Goal: Task Accomplishment & Management: Use online tool/utility

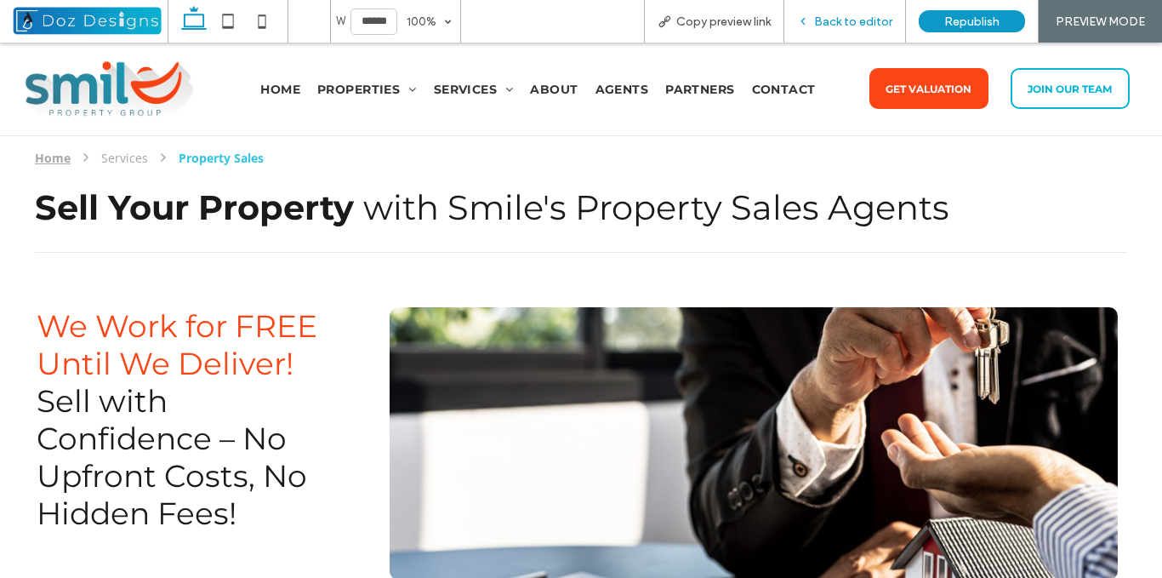
click at [809, 16] on icon at bounding box center [803, 21] width 12 height 12
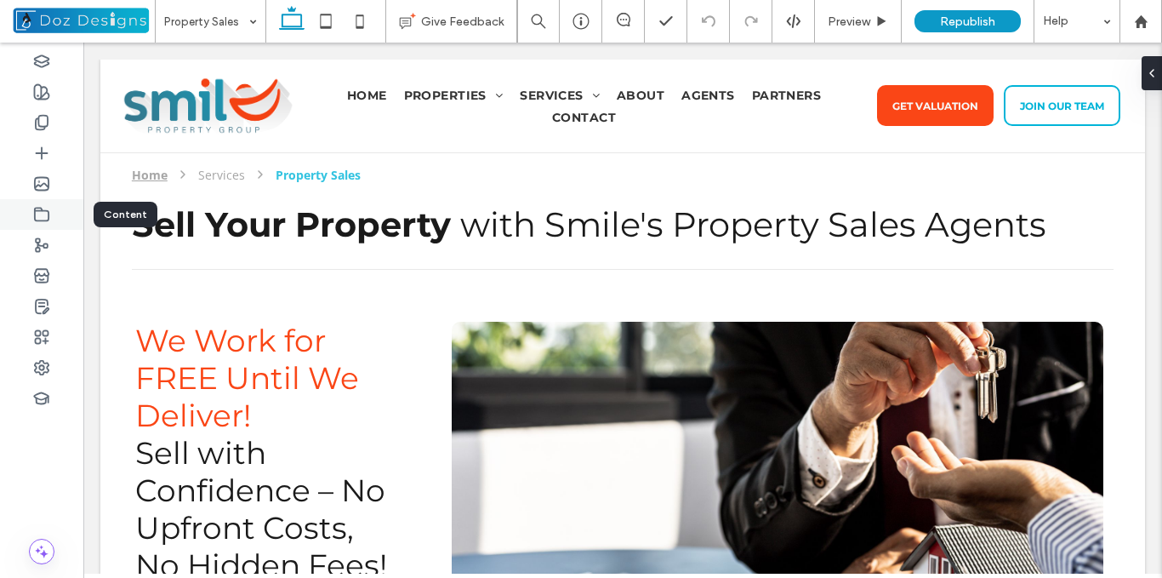
click at [48, 222] on icon at bounding box center [41, 214] width 17 height 17
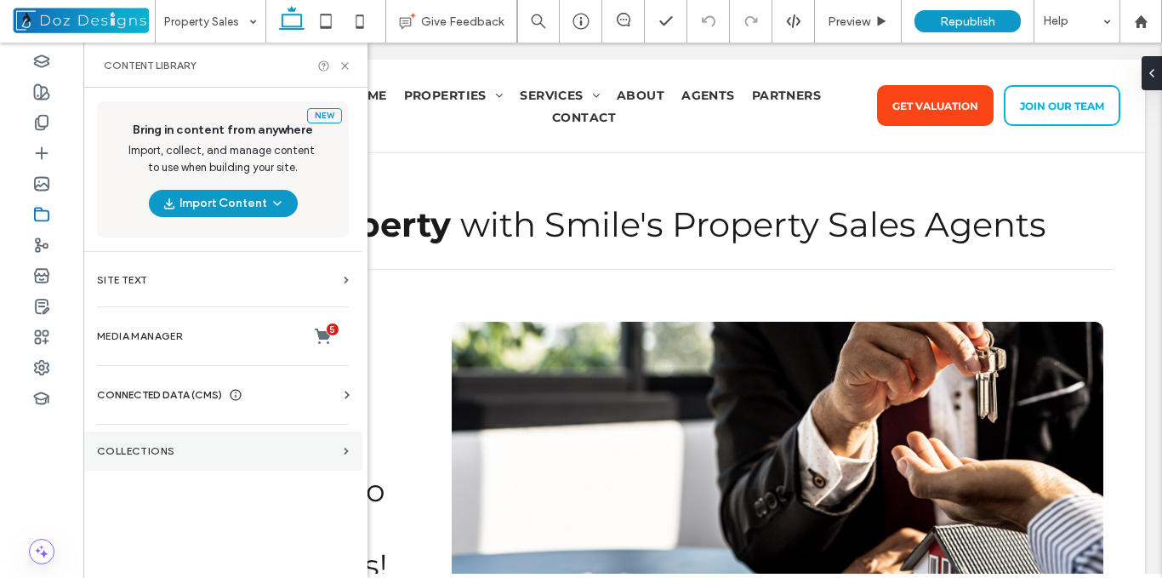
drag, startPoint x: 316, startPoint y: 454, endPoint x: 349, endPoint y: 453, distance: 33.2
click at [316, 455] on label "Collections" at bounding box center [217, 451] width 240 height 12
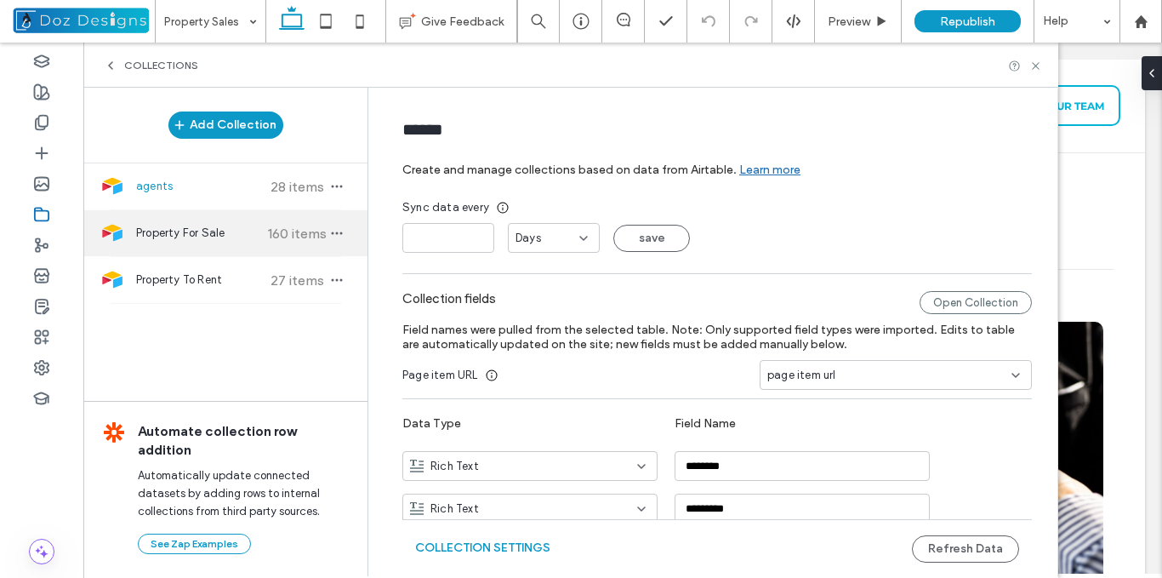
click at [223, 236] on span "Property For Sale" at bounding box center [199, 233] width 127 height 17
type input "**********"
type input "*"
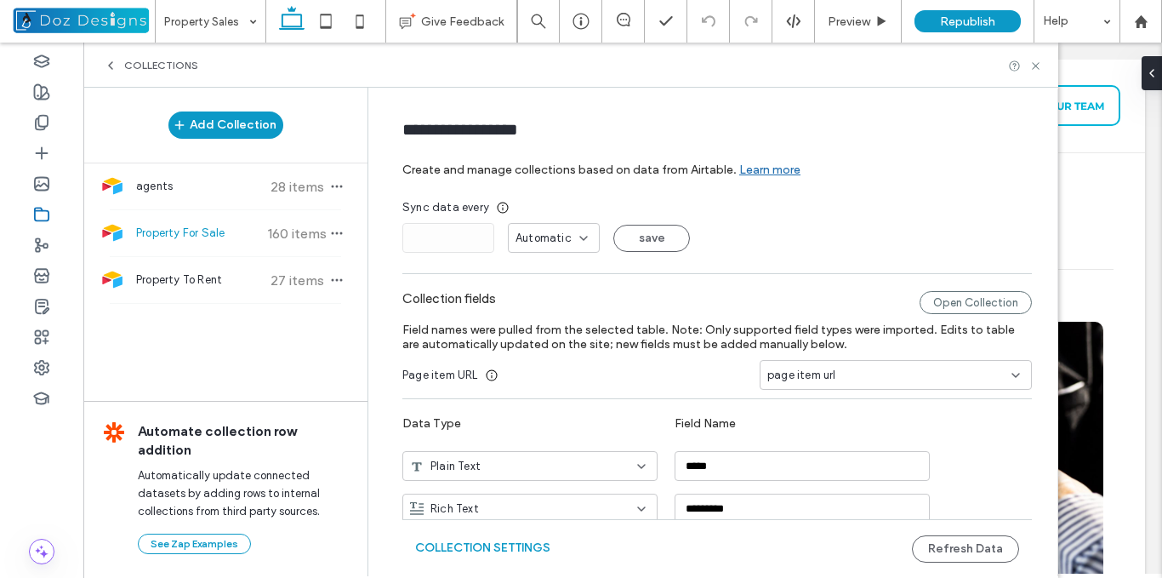
click at [577, 239] on icon at bounding box center [584, 238] width 14 height 14
click at [714, 249] on div "* Automatic save" at bounding box center [716, 238] width 629 height 30
click at [577, 242] on icon at bounding box center [584, 238] width 14 height 14
click at [792, 219] on div "Sync data every * Automatic save" at bounding box center [716, 226] width 629 height 54
click at [1036, 67] on icon at bounding box center [1035, 66] width 13 height 13
